Goal: Information Seeking & Learning: Learn about a topic

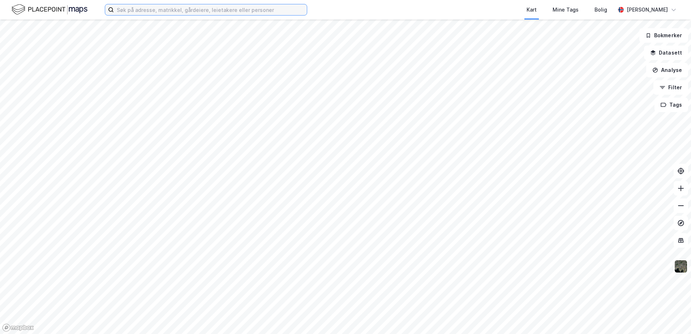
click at [157, 11] on input at bounding box center [210, 9] width 193 height 11
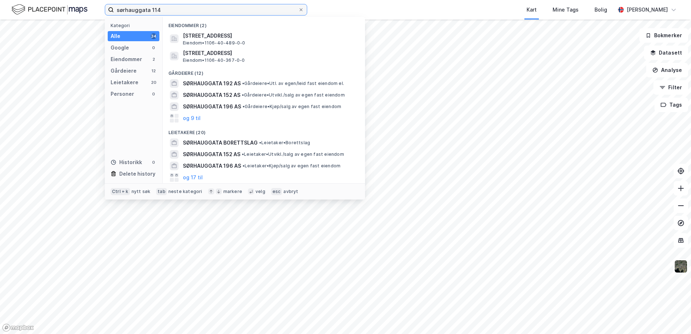
type input "sørhauggata 114"
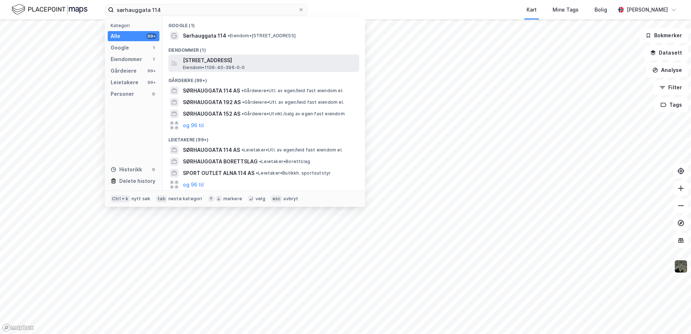
click at [223, 62] on span "[STREET_ADDRESS]" at bounding box center [270, 60] width 174 height 9
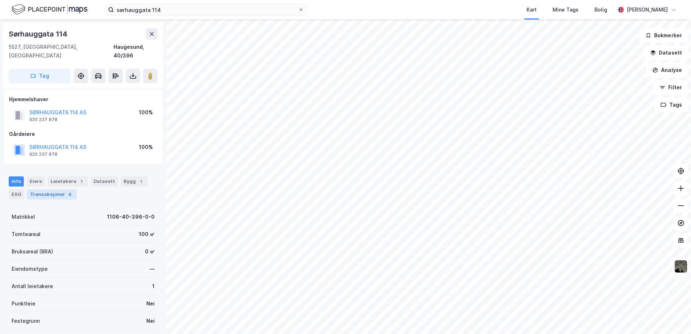
click at [51, 189] on div "Transaksjoner 6" at bounding box center [52, 194] width 50 height 10
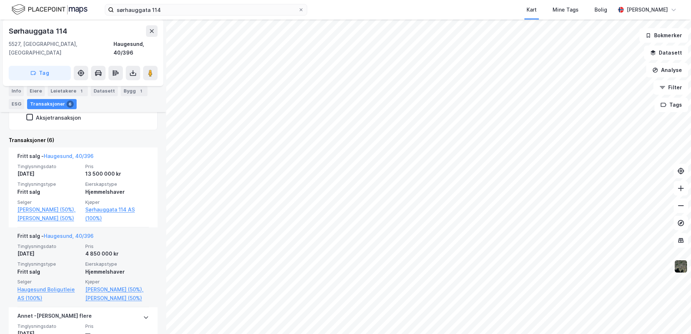
scroll to position [181, 0]
